Goal: Find specific page/section: Find specific page/section

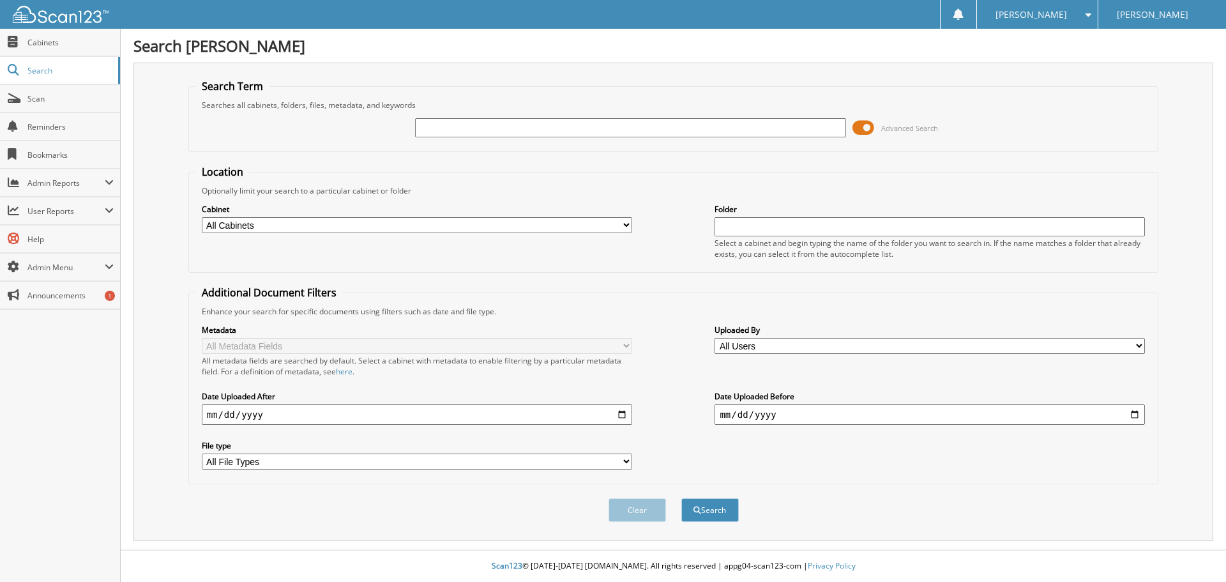
paste input "38245"
type input "38245"
click at [722, 504] on button "Search" at bounding box center [709, 510] width 57 height 24
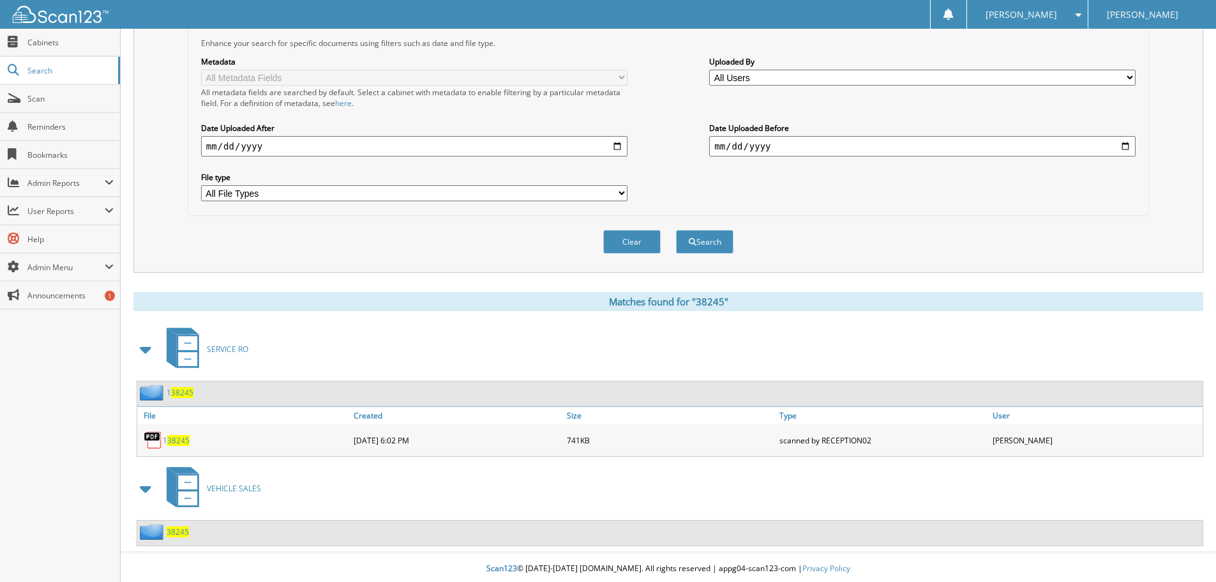
scroll to position [271, 0]
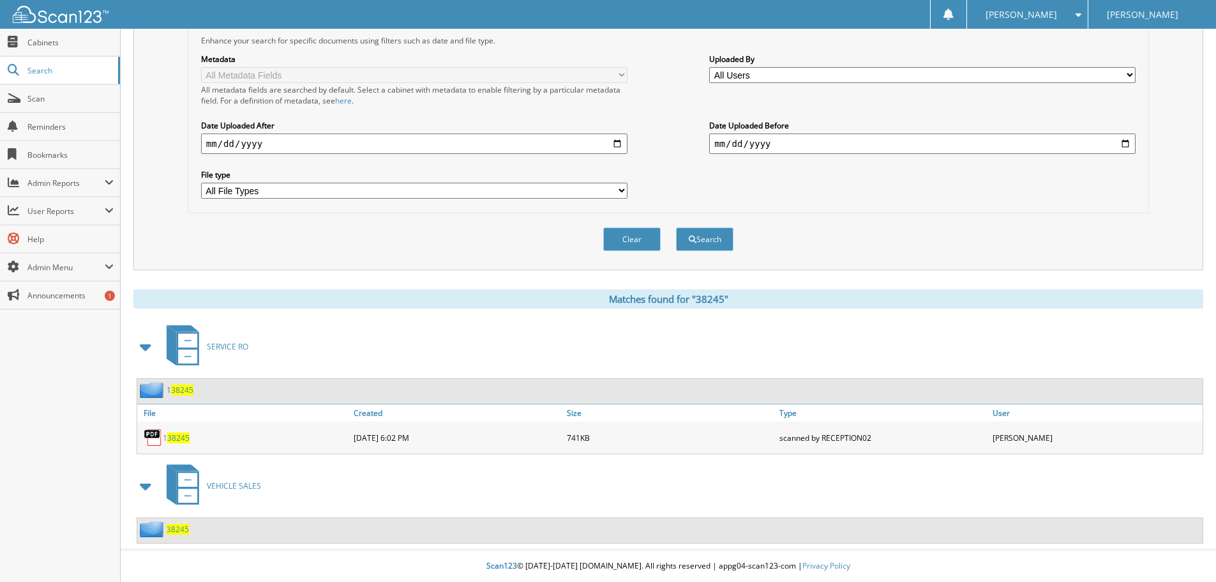
click at [237, 482] on span "VEHICLE SALES" at bounding box center [234, 485] width 54 height 11
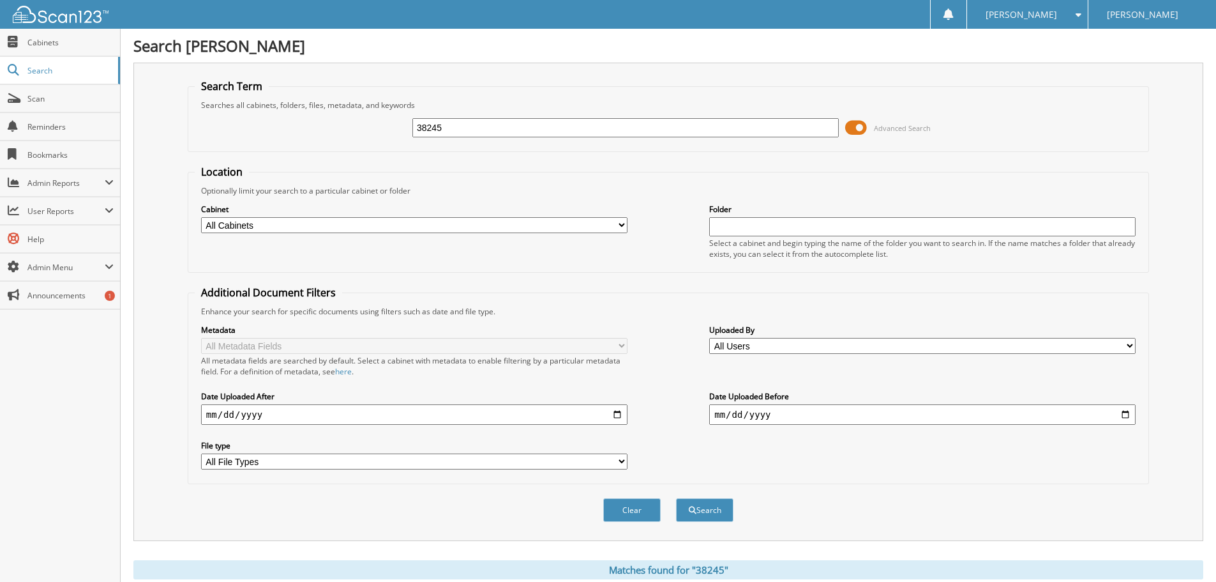
scroll to position [271, 0]
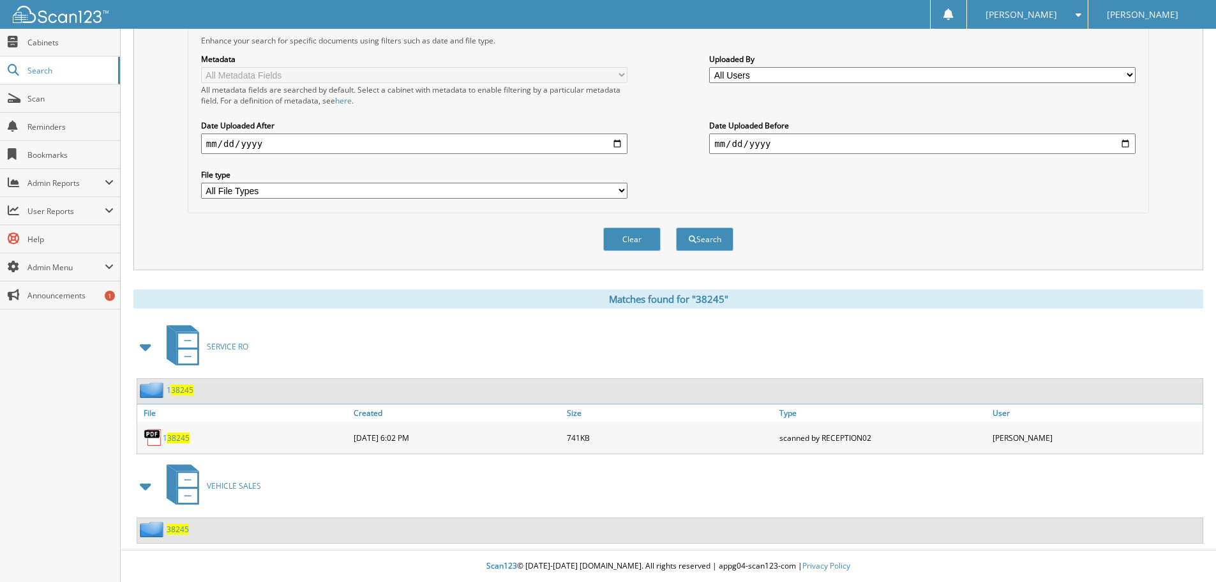
click at [177, 530] on span "38245" at bounding box center [178, 529] width 22 height 11
